Goal: Complete application form: Complete application form

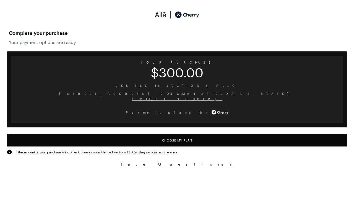
click at [177, 140] on button "Choose My Plan" at bounding box center [177, 140] width 341 height 12
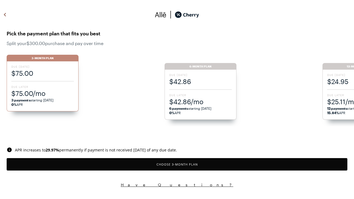
click at [177, 164] on button "Choose 3 -Month Plan" at bounding box center [177, 164] width 341 height 12
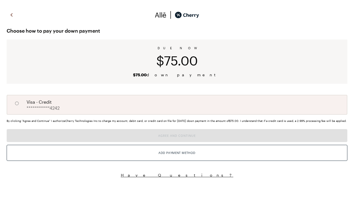
click at [17, 104] on input "A" at bounding box center [16, 103] width 9 height 9
radio input "true"
click at [177, 142] on button "Agree and Continue" at bounding box center [177, 135] width 341 height 13
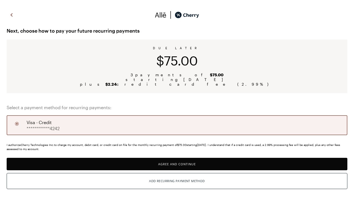
click at [177, 164] on button "Agree and Continue" at bounding box center [177, 164] width 341 height 12
